Goal: Transaction & Acquisition: Purchase product/service

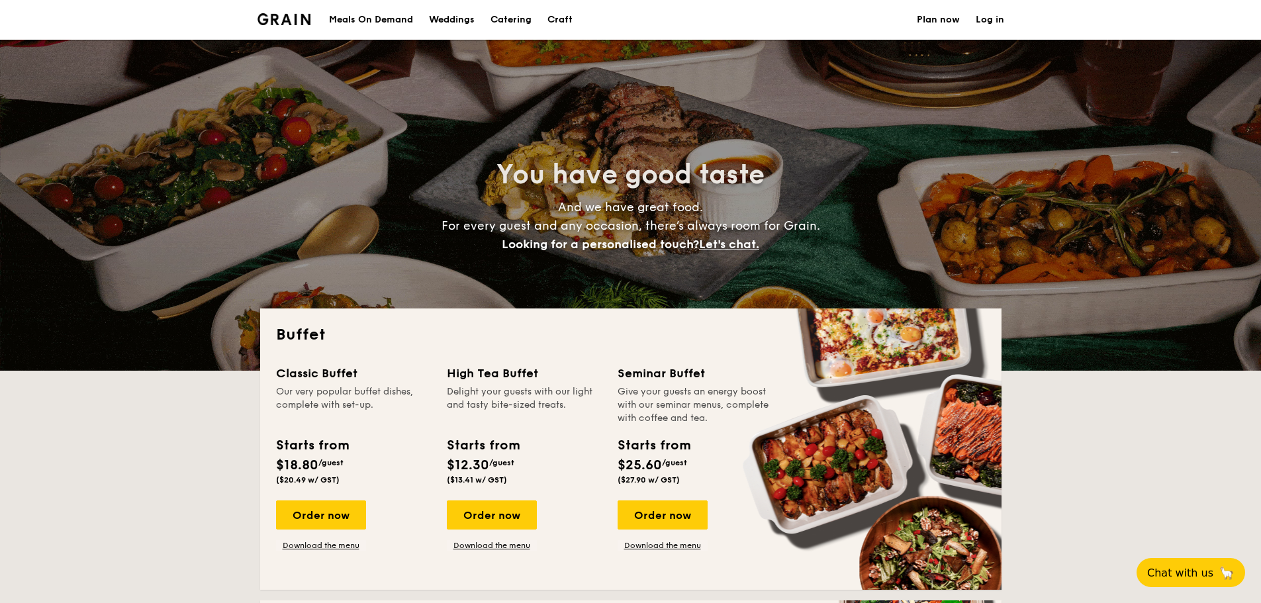
select select
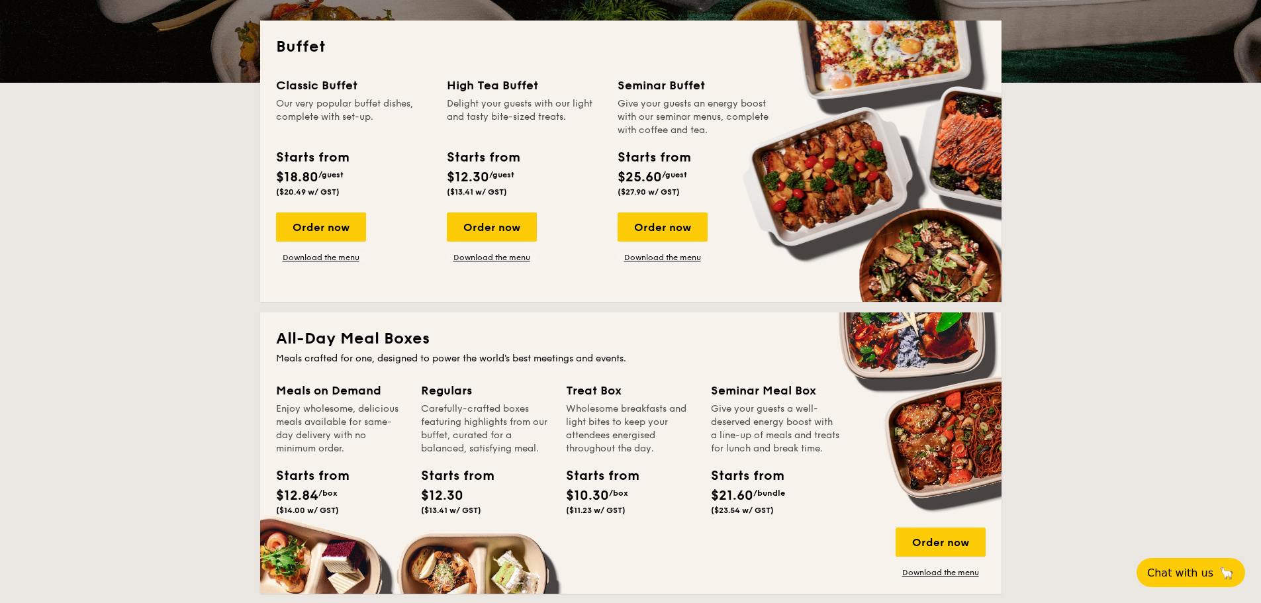
scroll to position [265, 0]
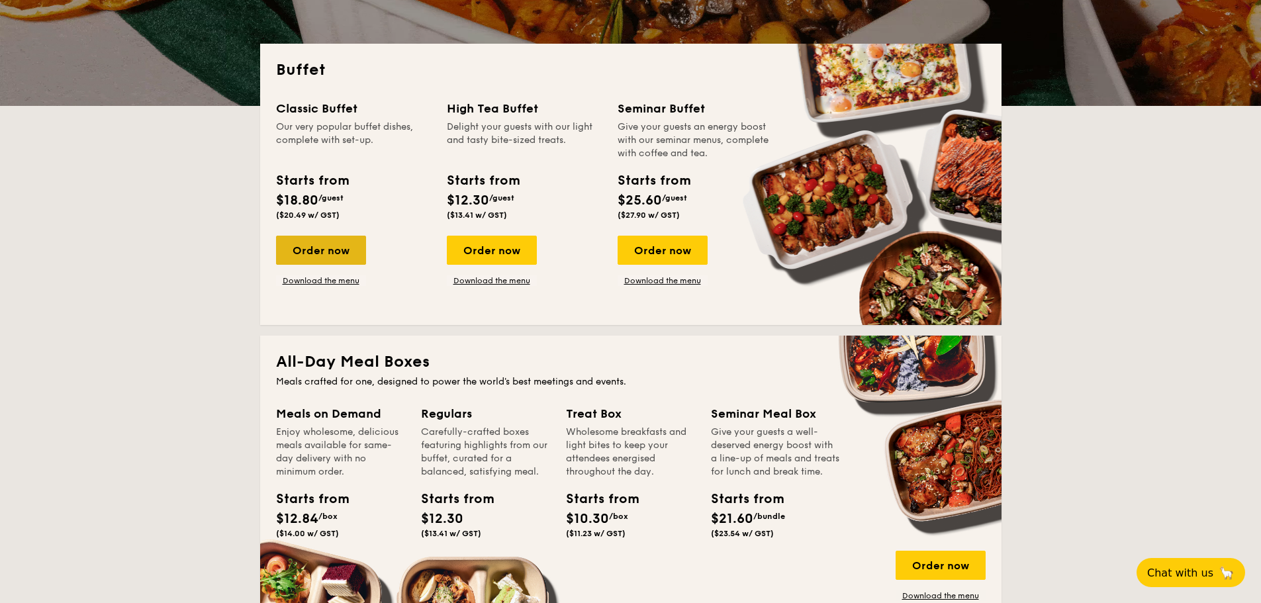
click at [325, 250] on div "Order now" at bounding box center [321, 250] width 90 height 29
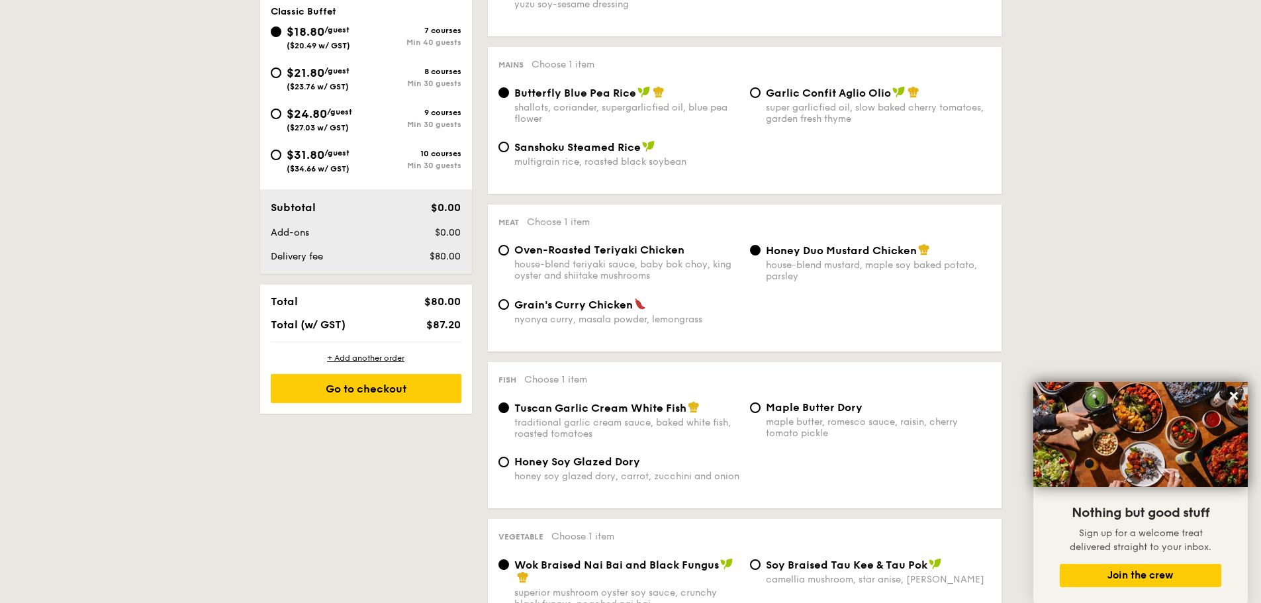
scroll to position [529, 0]
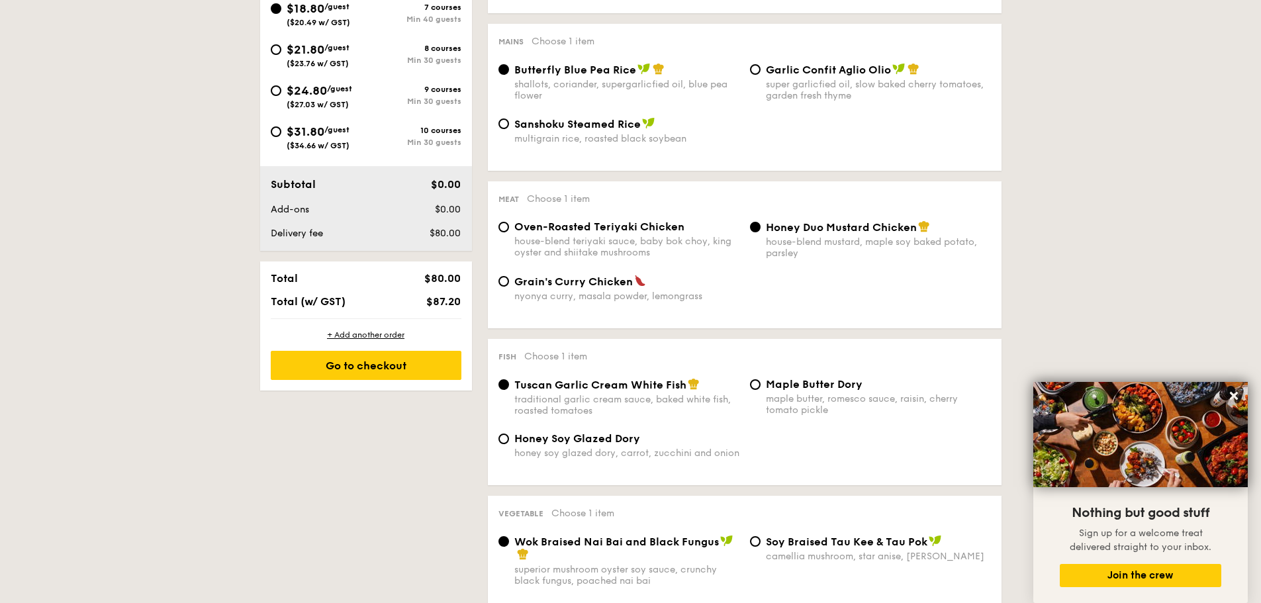
click at [671, 232] on span "Oven-Roasted Teriyaki Chicken" at bounding box center [599, 226] width 170 height 13
click at [509, 232] on input "Oven-Roasted Teriyaki Chicken house-blend teriyaki sauce, baby bok choy, king o…" at bounding box center [503, 227] width 11 height 11
radio input "true"
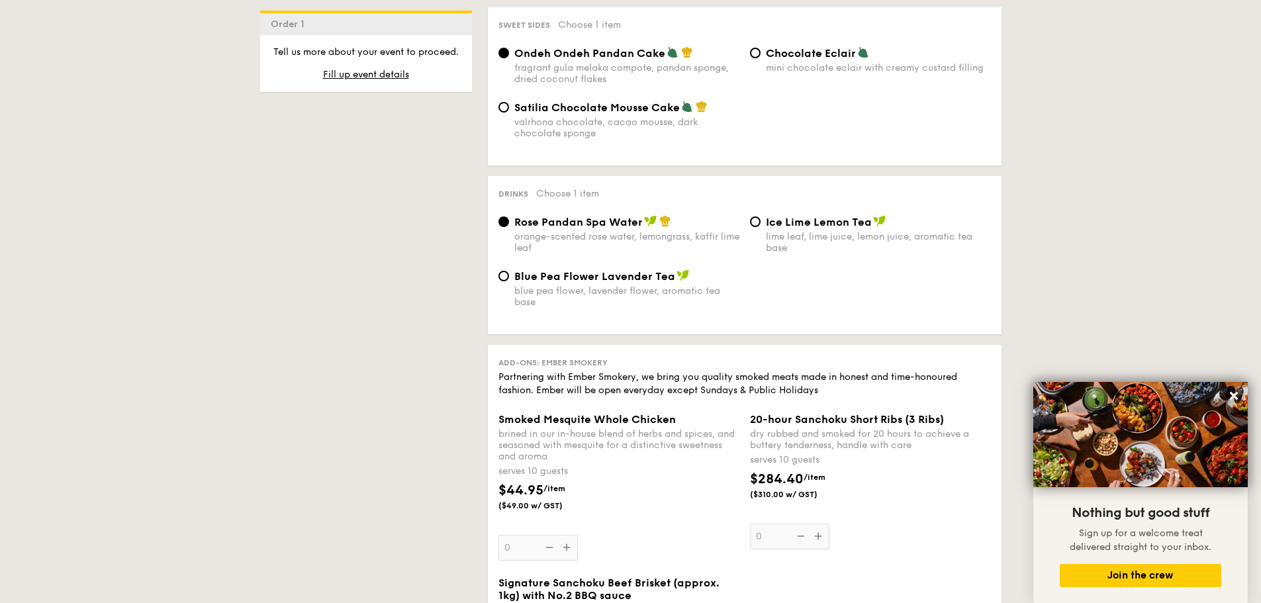
scroll to position [1390, 0]
